Goal: Transaction & Acquisition: Book appointment/travel/reservation

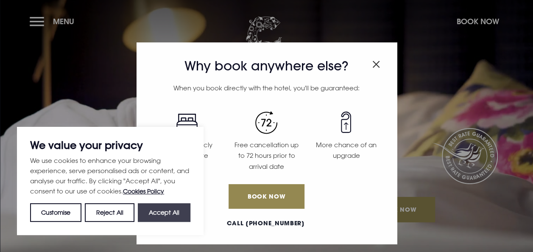
click at [178, 216] on button "Accept All" at bounding box center [164, 212] width 53 height 19
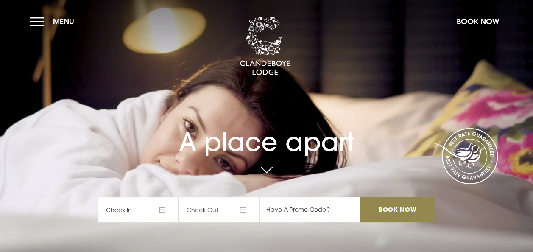
checkbox input "true"
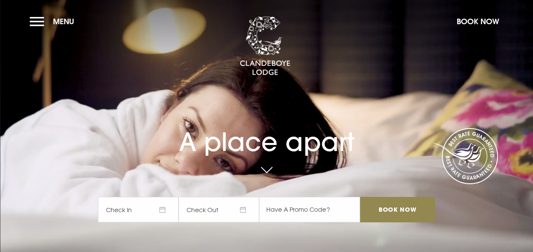
click at [148, 215] on span "Check In" at bounding box center [138, 209] width 81 height 25
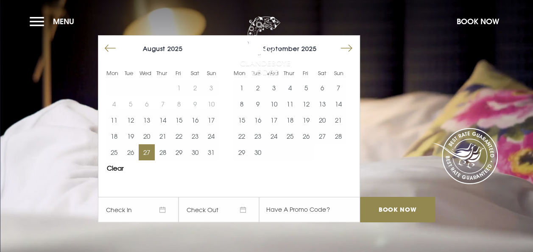
click at [151, 148] on button "27" at bounding box center [147, 152] width 16 height 16
click at [164, 149] on button "28" at bounding box center [163, 152] width 16 height 16
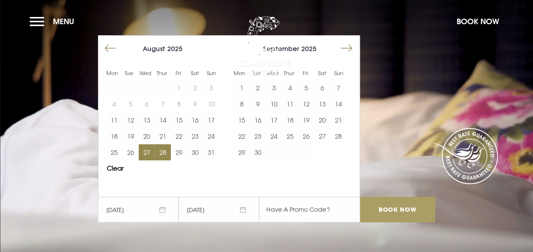
click at [372, 214] on input "Book Now" at bounding box center [397, 209] width 75 height 25
